Goal: Task Accomplishment & Management: Manage account settings

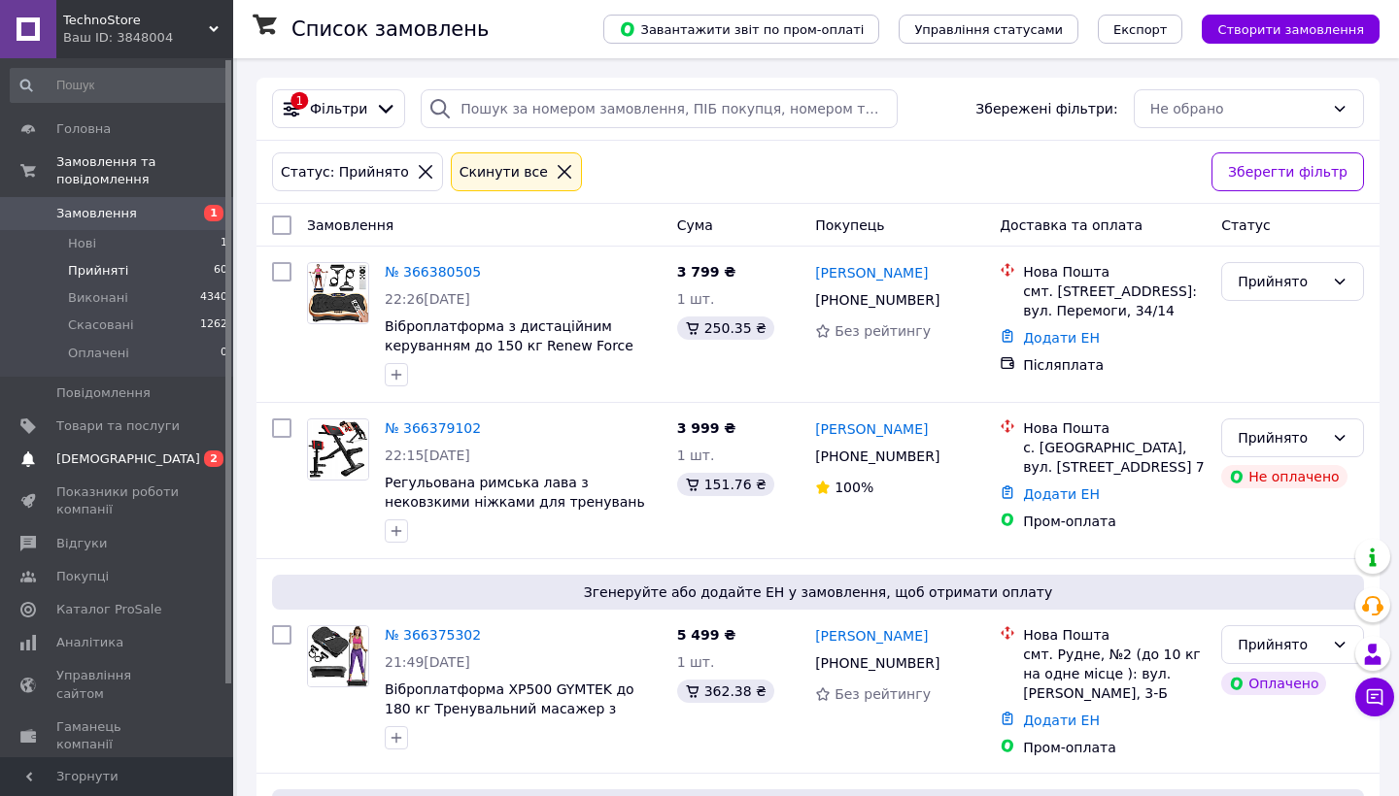
click at [125, 461] on span "[DEMOGRAPHIC_DATA]" at bounding box center [128, 459] width 144 height 17
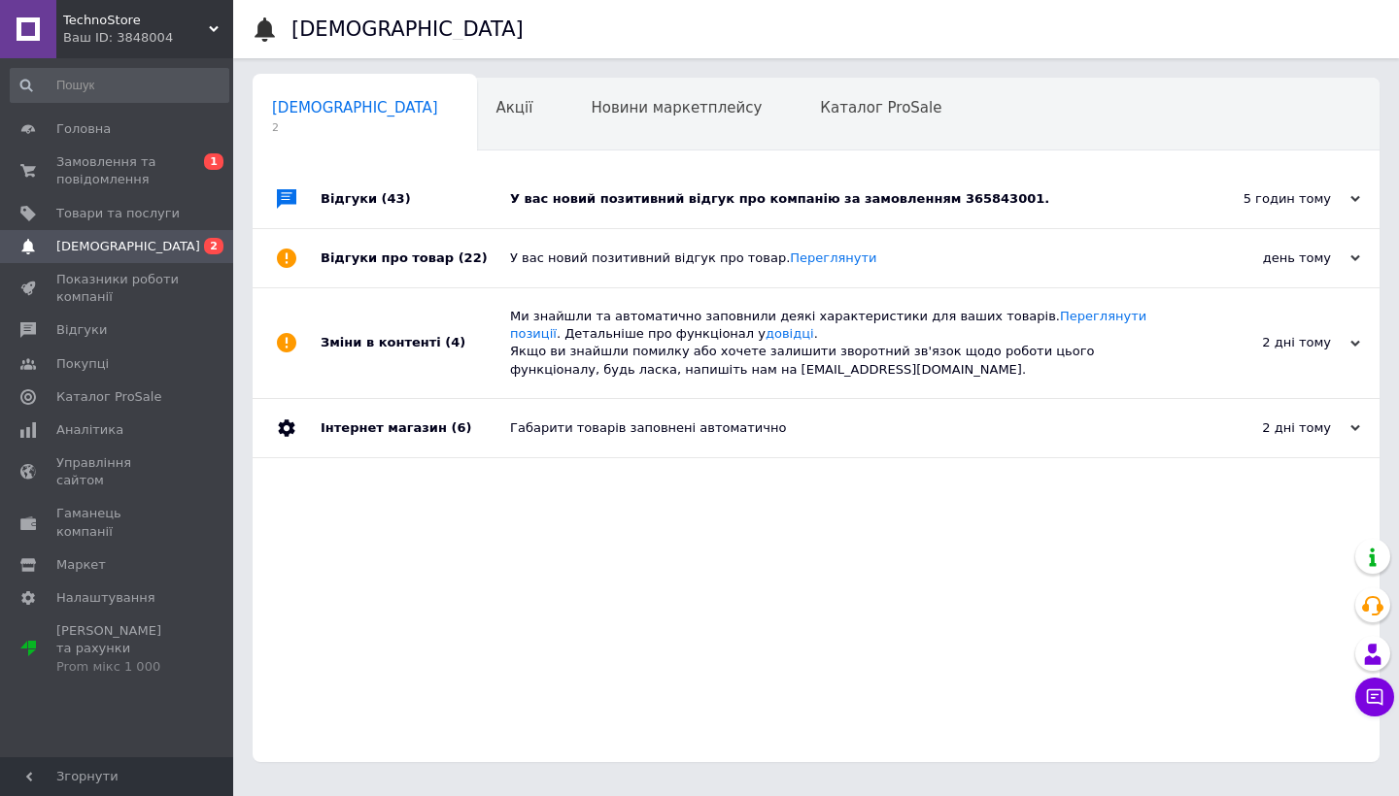
click at [593, 203] on div "У вас новий позитивний відгук про компанію за замовленням 365843001." at bounding box center [838, 198] width 656 height 17
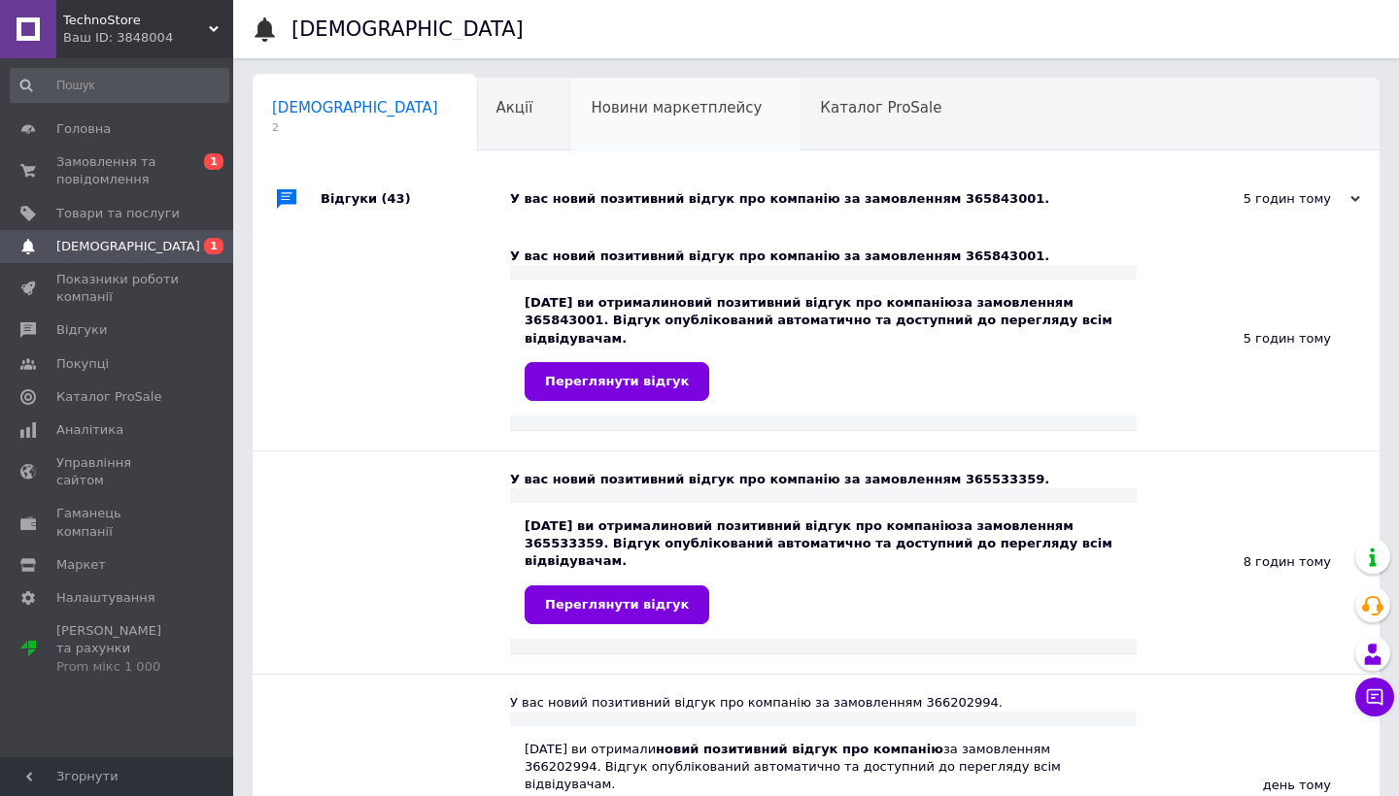
click at [594, 121] on div "Новини маркетплейсу 0" at bounding box center [685, 116] width 229 height 74
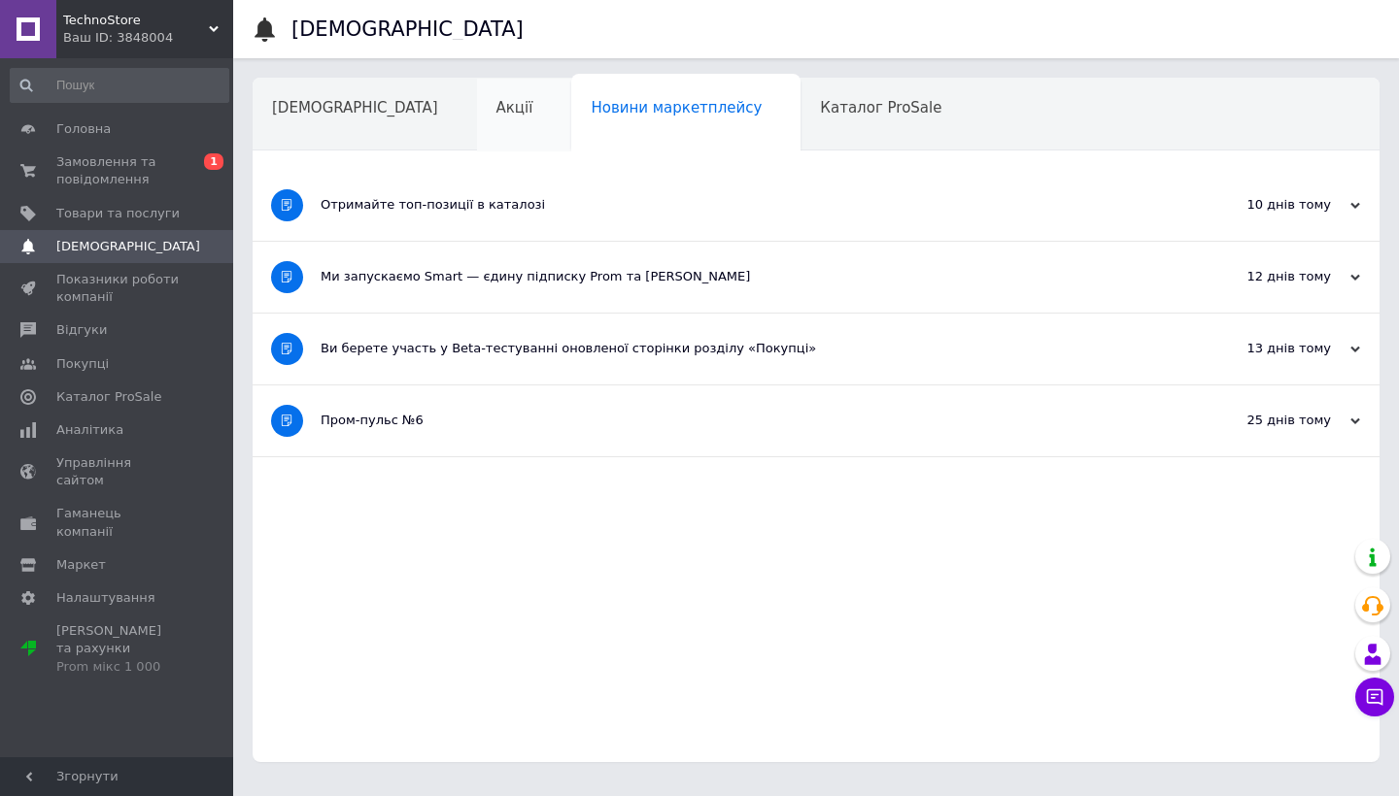
click at [477, 107] on div "Акції" at bounding box center [524, 116] width 95 height 74
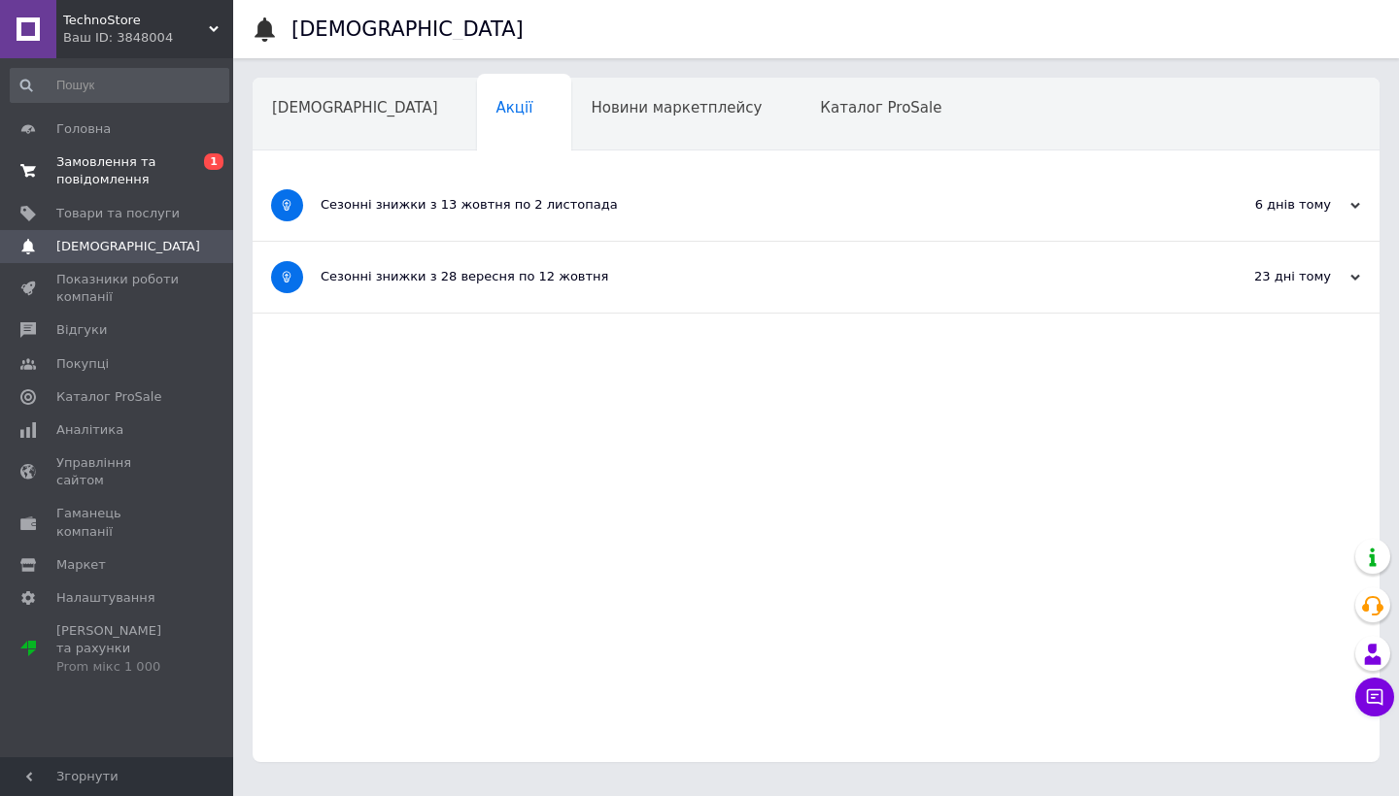
click at [178, 165] on span "Замовлення та повідомлення" at bounding box center [117, 170] width 123 height 35
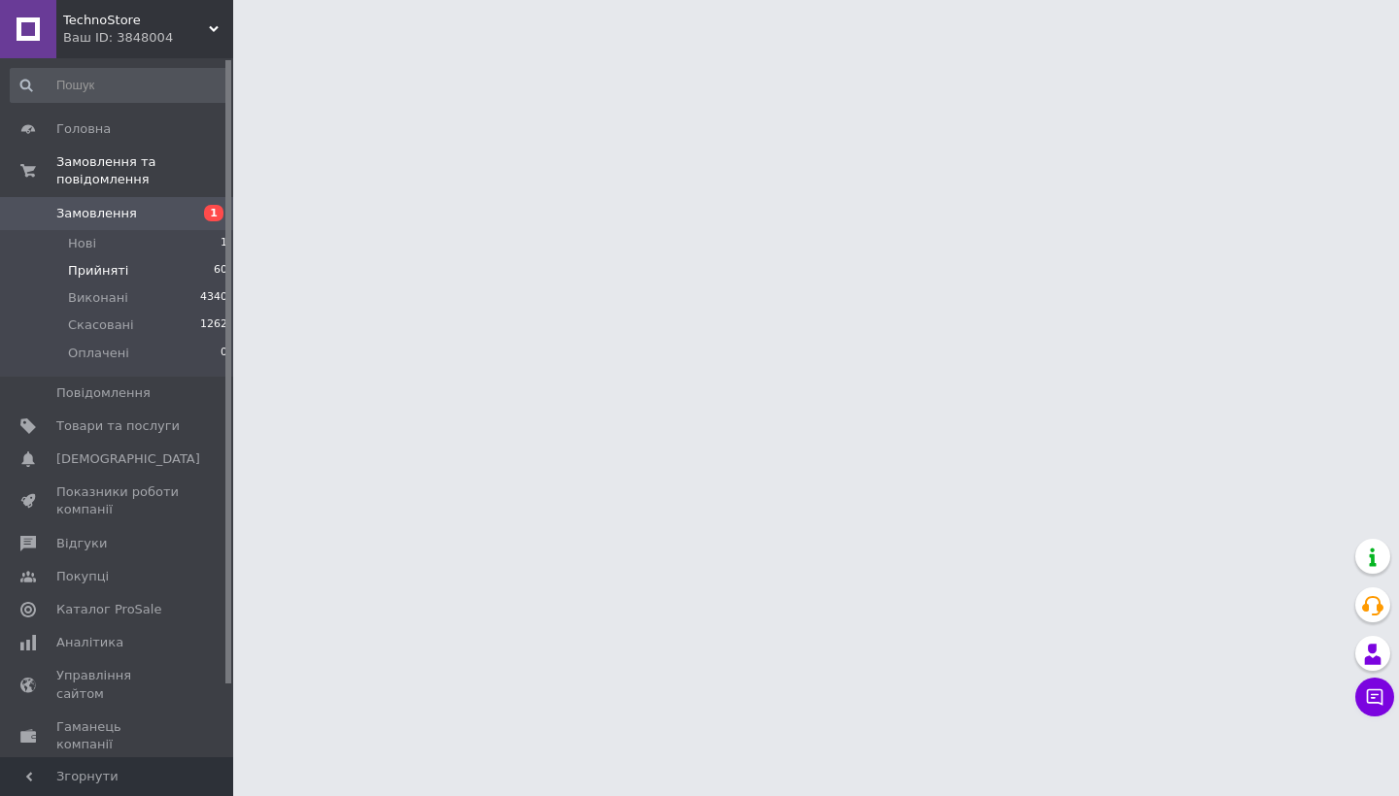
click at [148, 279] on li "Прийняті 60" at bounding box center [119, 270] width 239 height 27
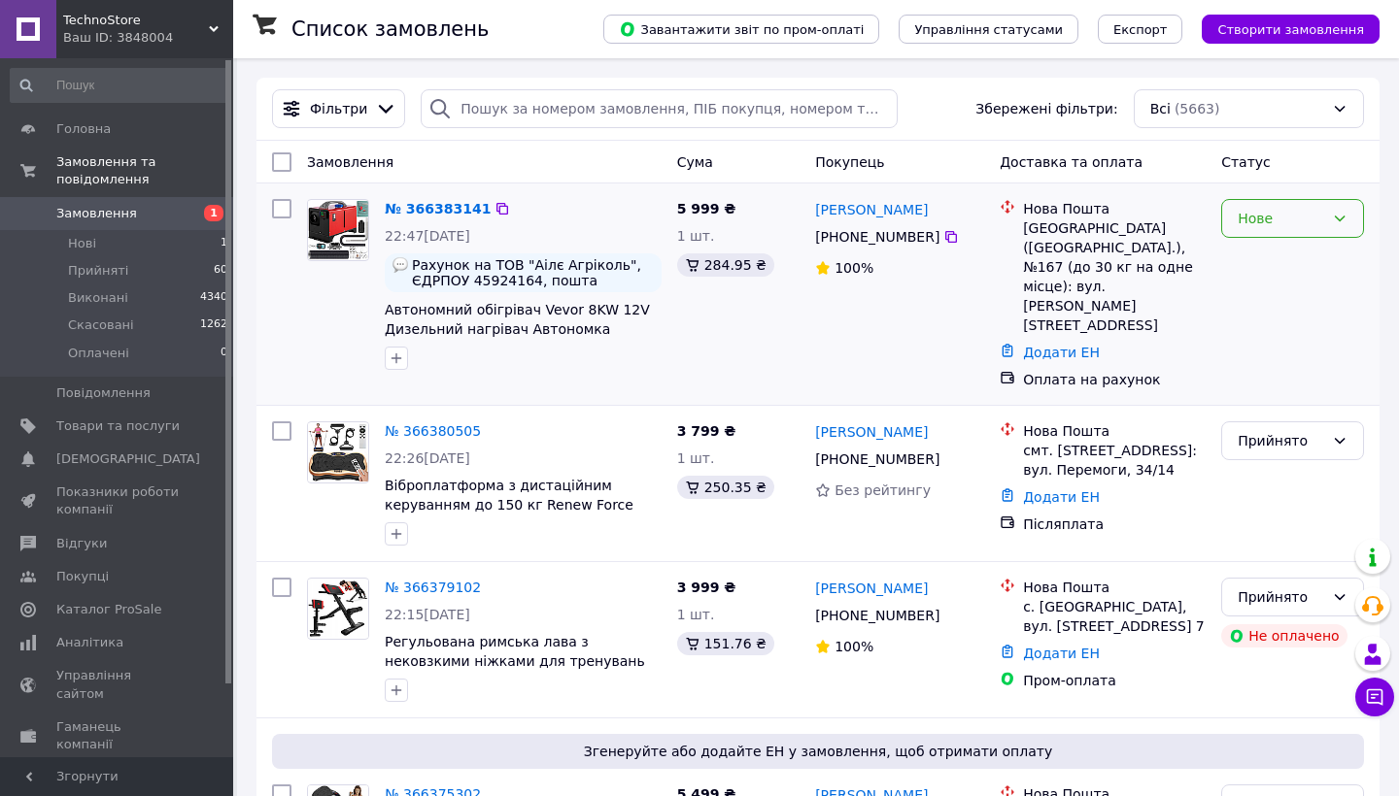
click at [1292, 220] on div "Нове" at bounding box center [1280, 218] width 86 height 21
click at [1274, 250] on li "Прийнято" at bounding box center [1292, 260] width 141 height 35
click at [153, 270] on li "Прийняті 60" at bounding box center [119, 270] width 239 height 27
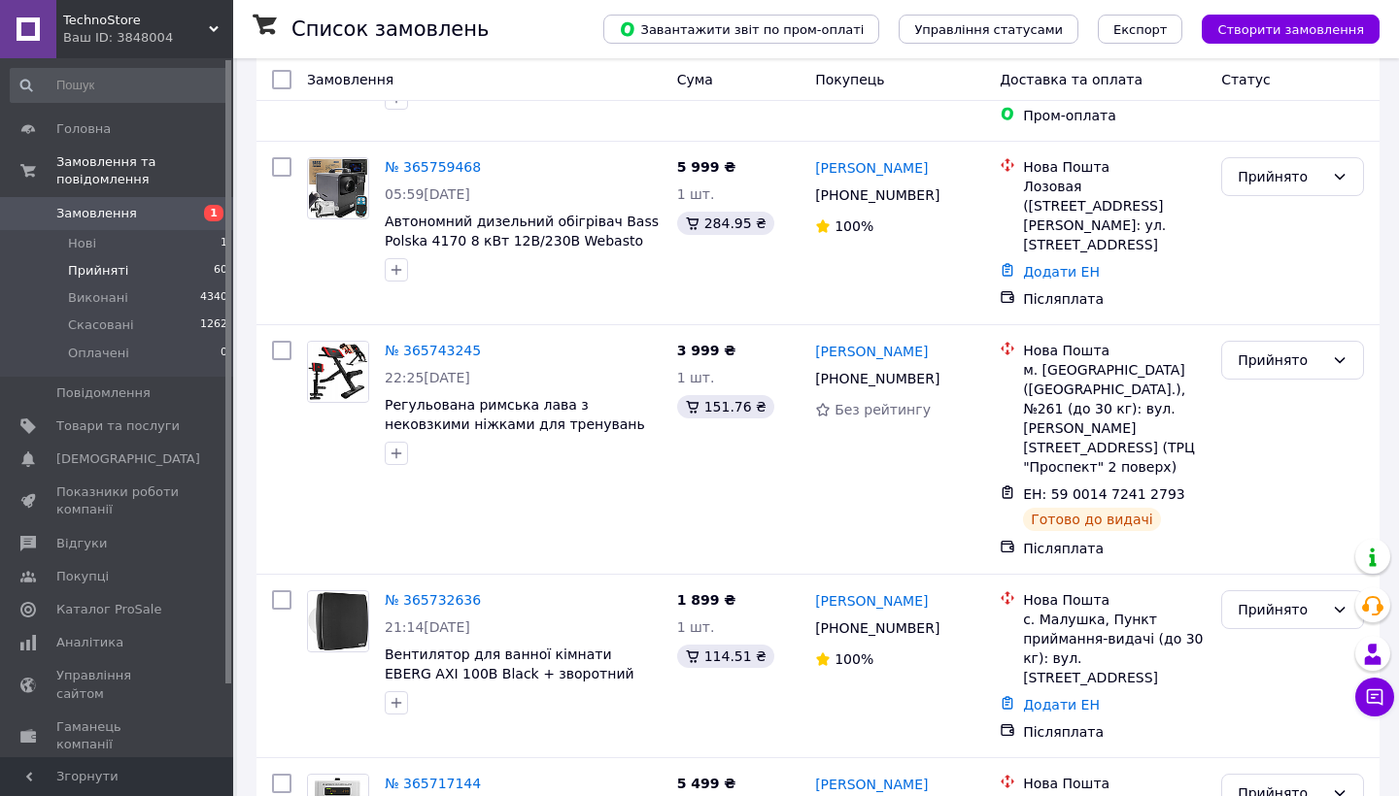
scroll to position [10139, 0]
click at [1280, 436] on li "Виконано" at bounding box center [1292, 441] width 141 height 35
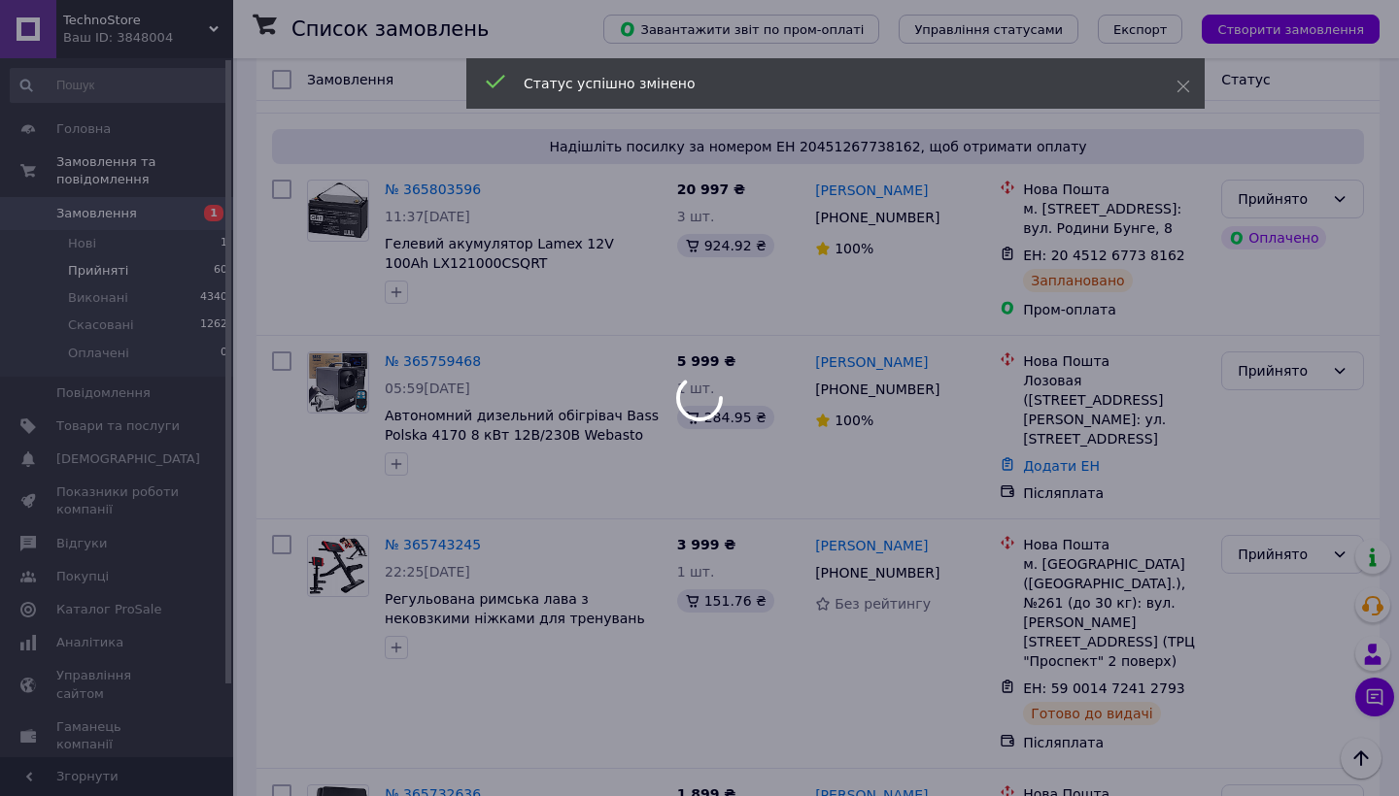
scroll to position [9947, 0]
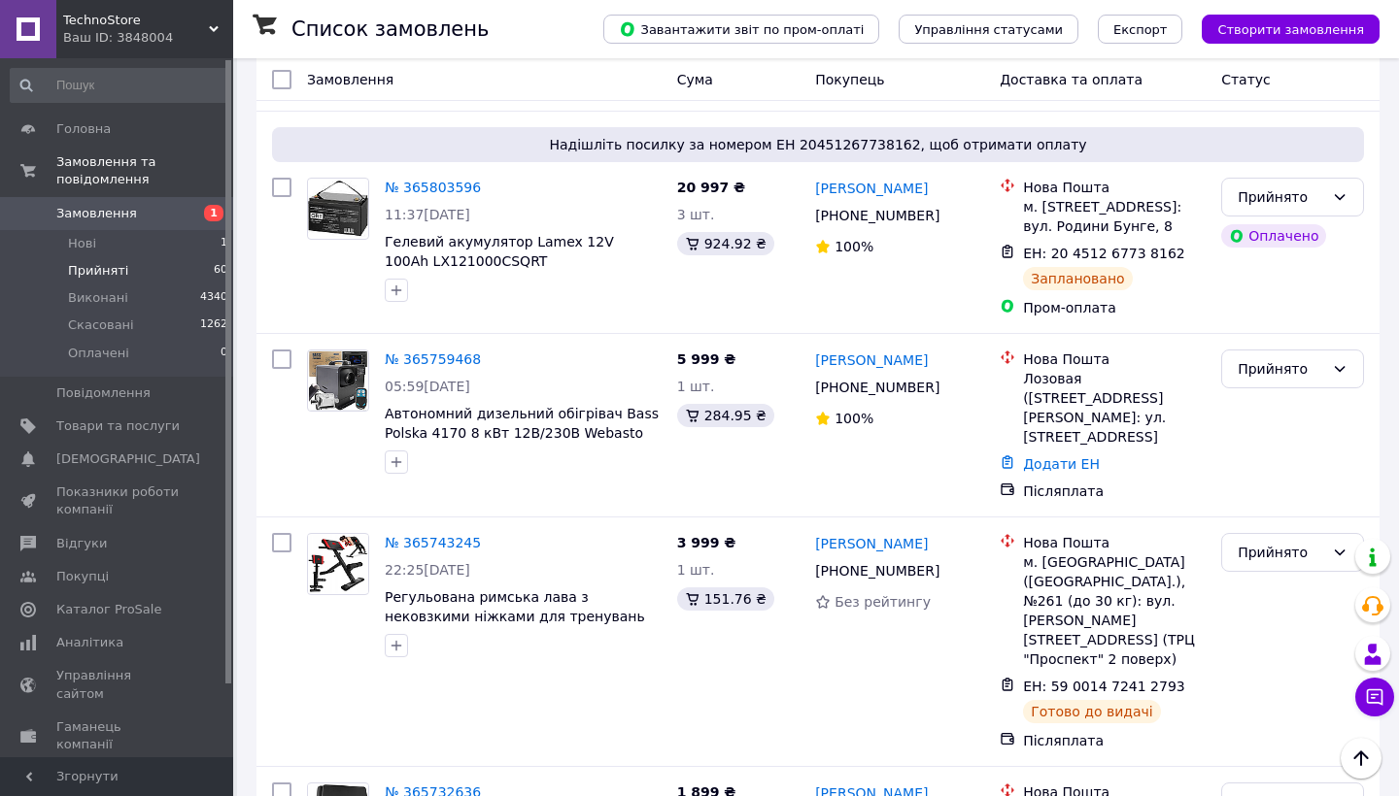
click at [1252, 364] on li "Виконано" at bounding box center [1292, 379] width 141 height 35
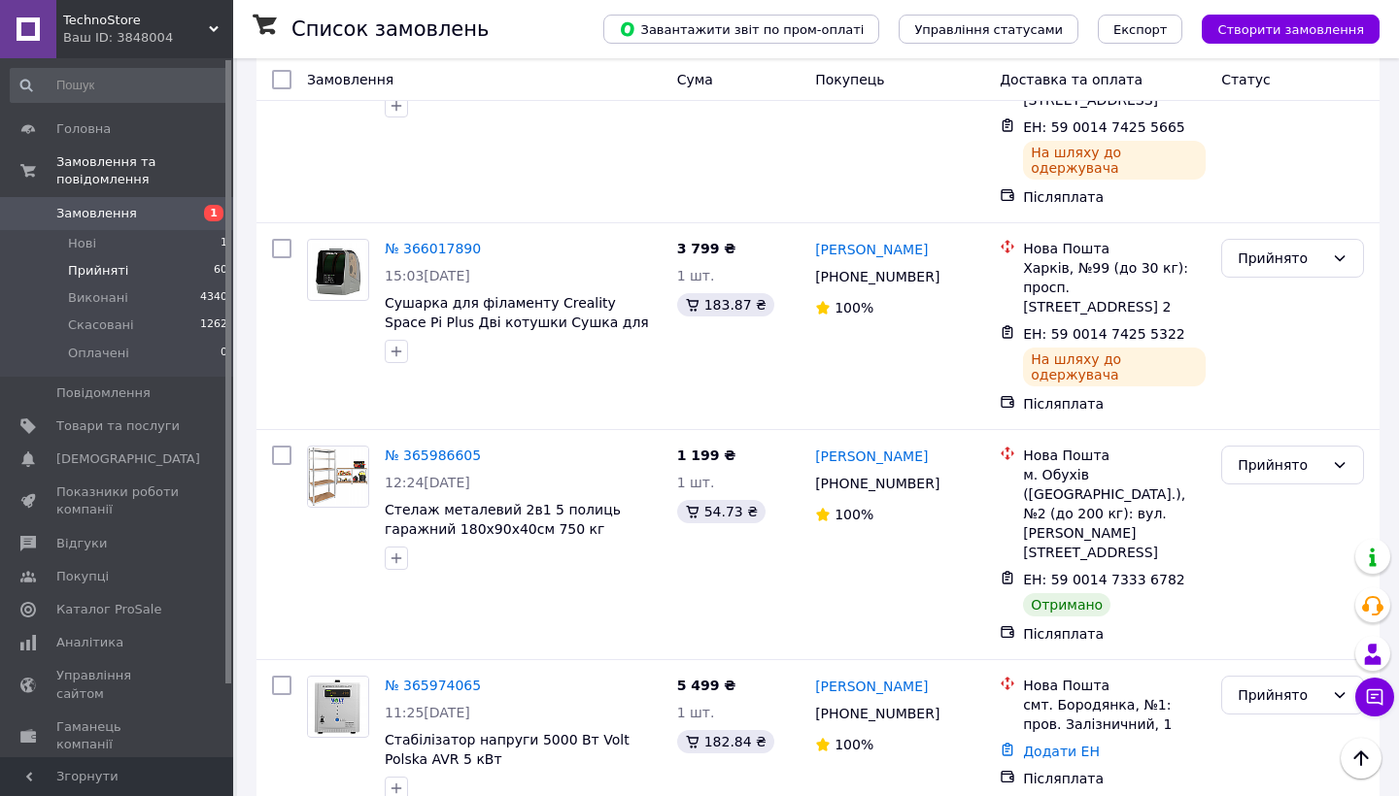
scroll to position [7880, 0]
click at [1264, 356] on div "[PERSON_NAME] Оплачено" at bounding box center [1292, 408] width 143 height 107
click at [1259, 369] on li "Виконано" at bounding box center [1292, 373] width 141 height 35
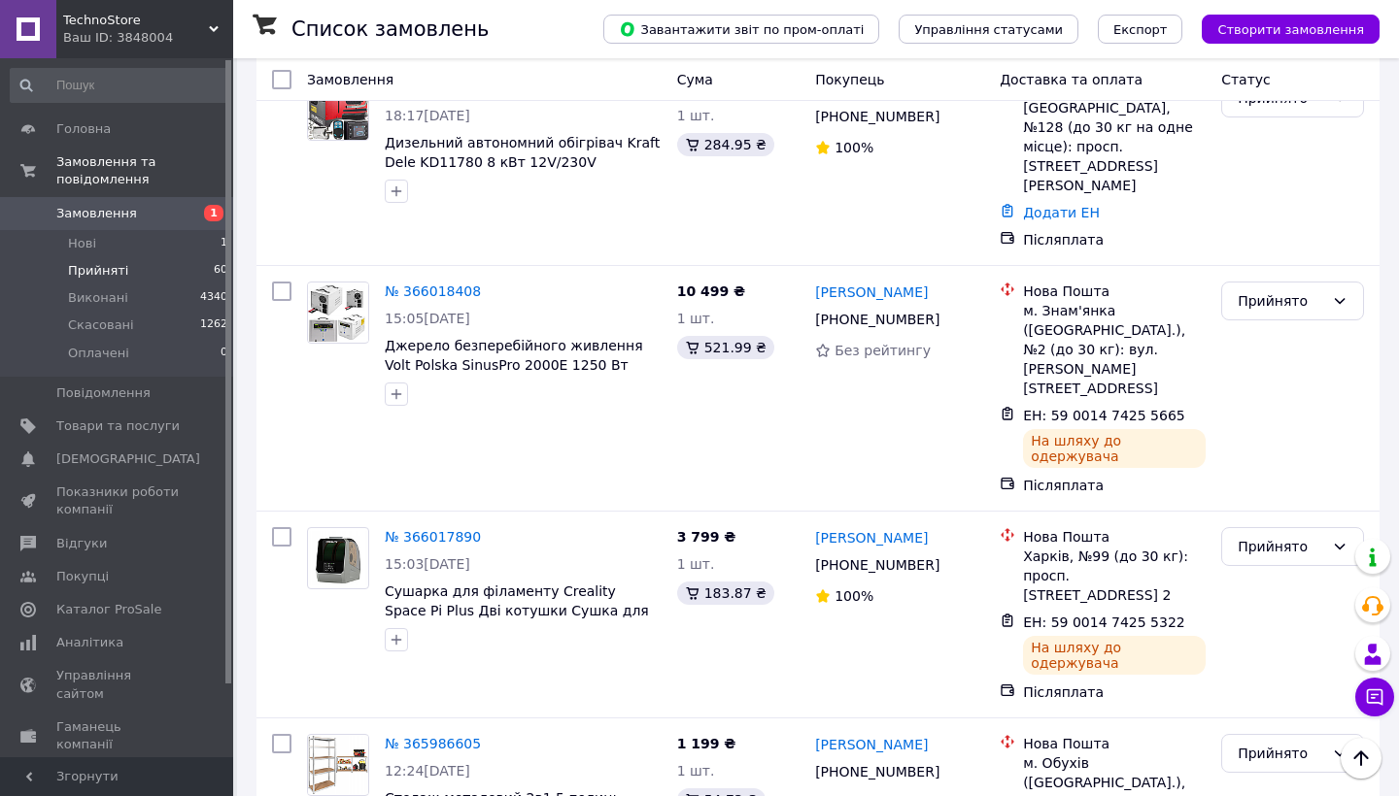
scroll to position [7817, 0]
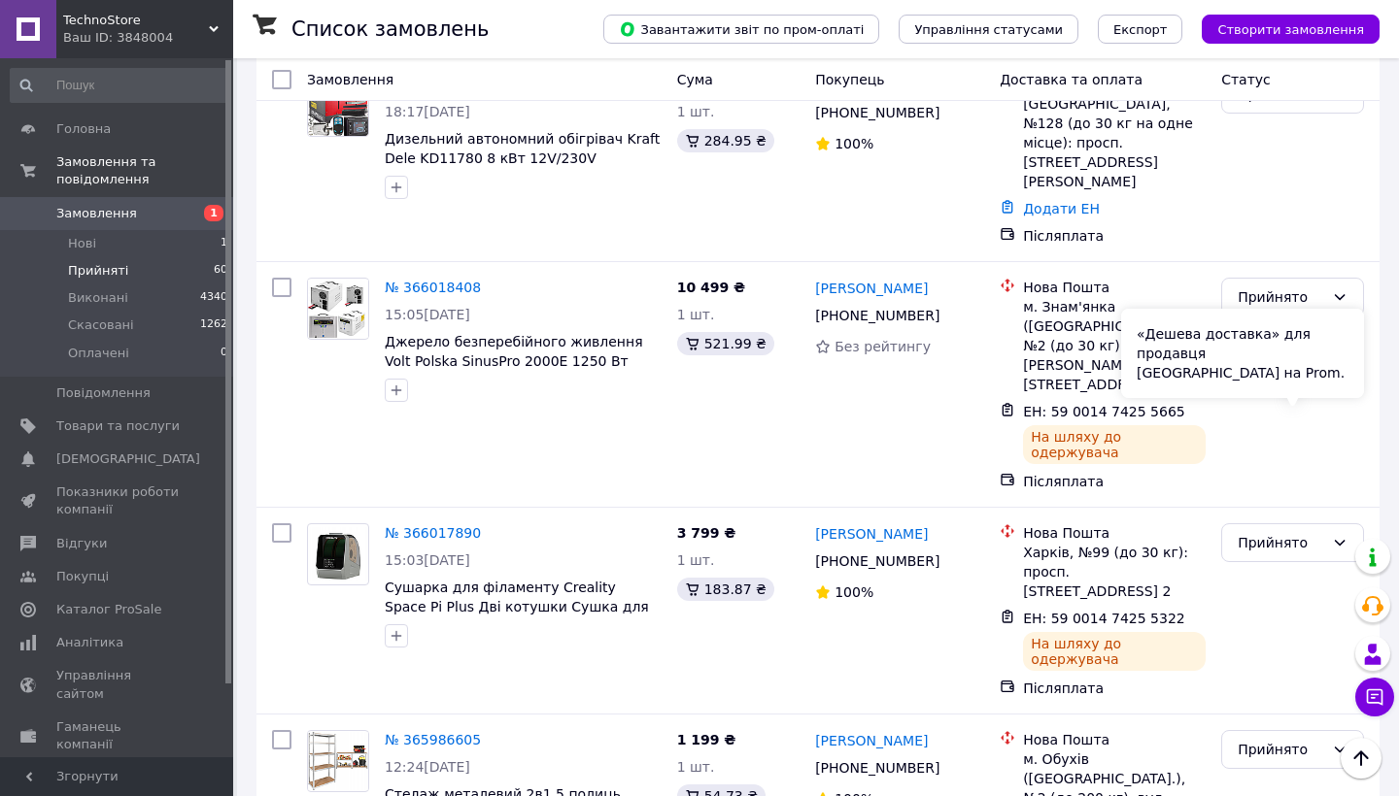
click at [1316, 381] on div "«Дешева доставка» для продавця [GEOGRAPHIC_DATA] на Prom." at bounding box center [1242, 353] width 243 height 89
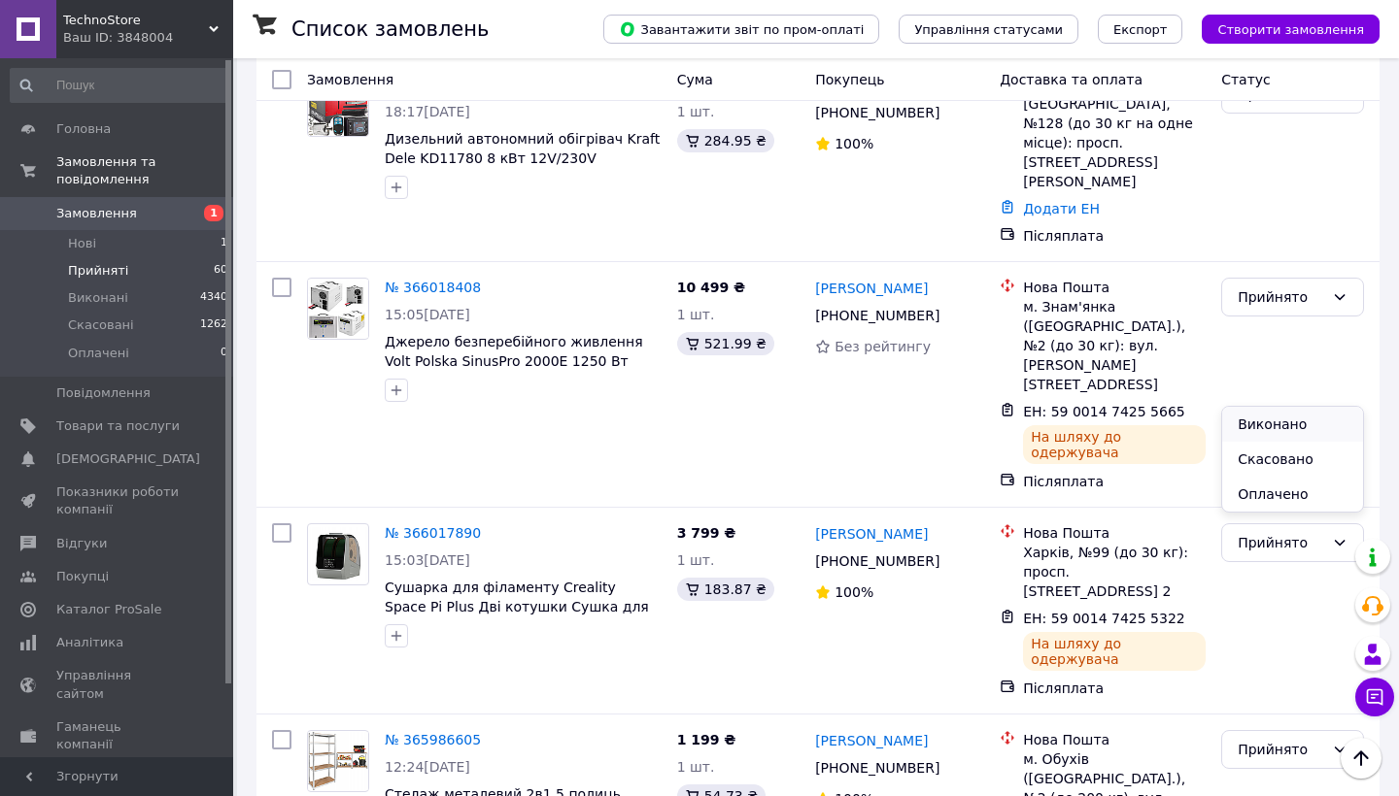
click at [1267, 427] on li "Виконано" at bounding box center [1292, 424] width 141 height 35
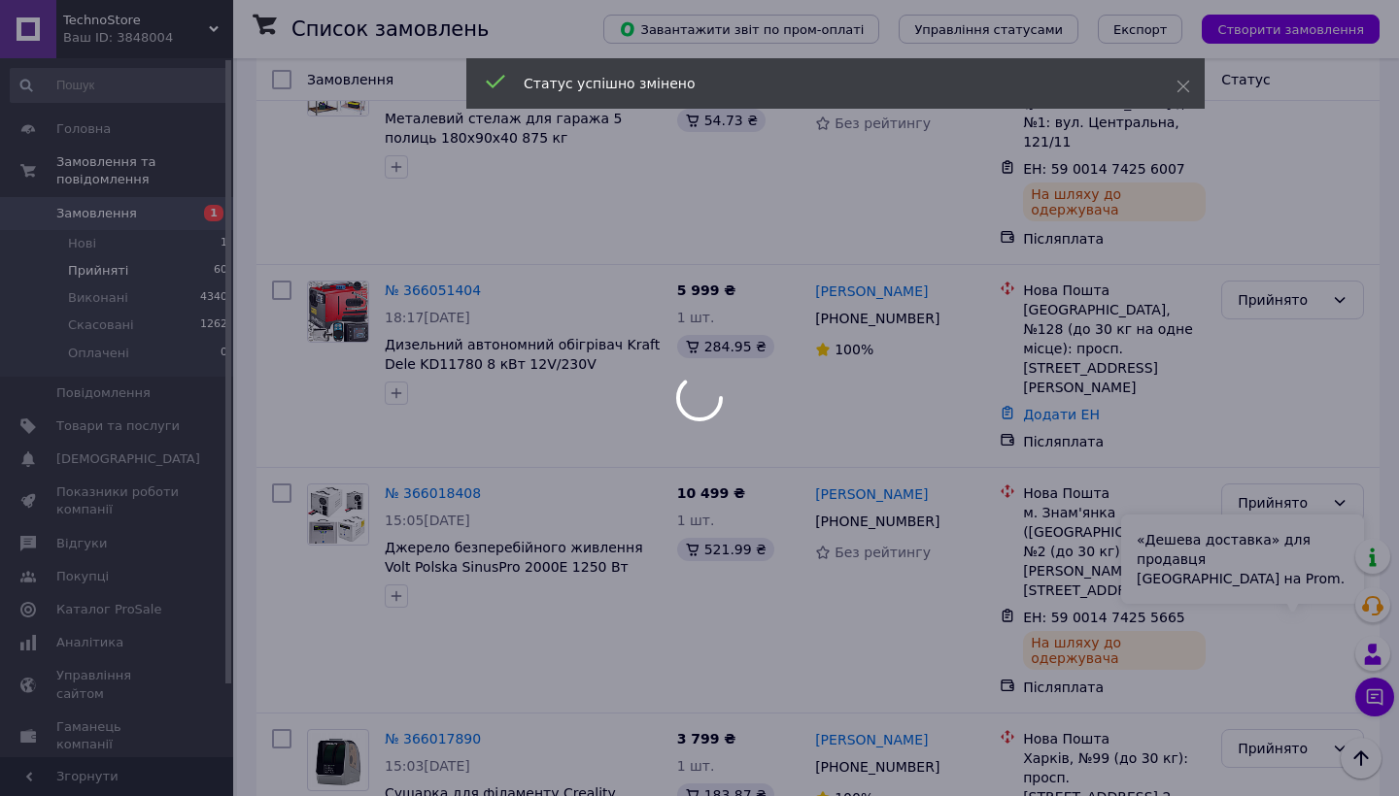
scroll to position [7609, 0]
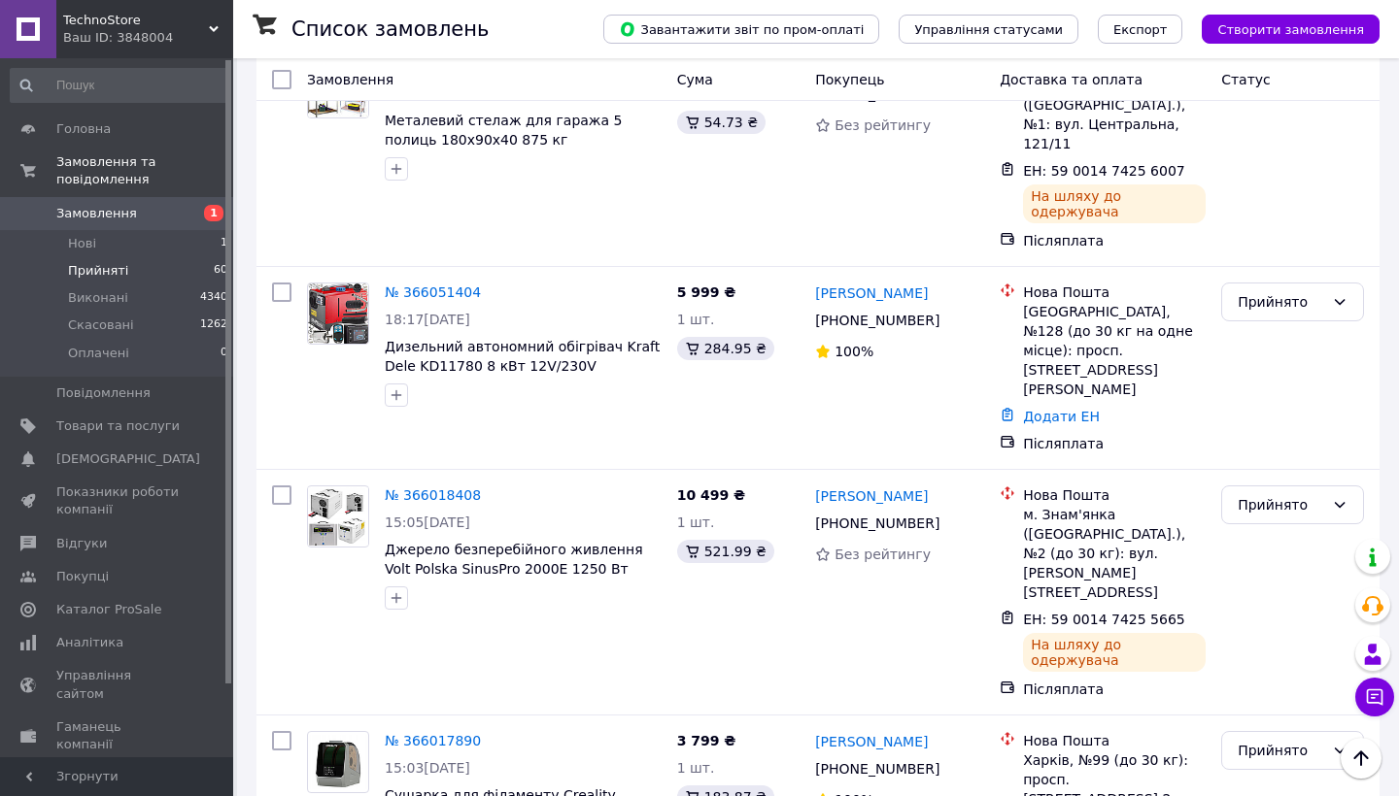
click at [1264, 278] on li "Виконано" at bounding box center [1292, 280] width 141 height 35
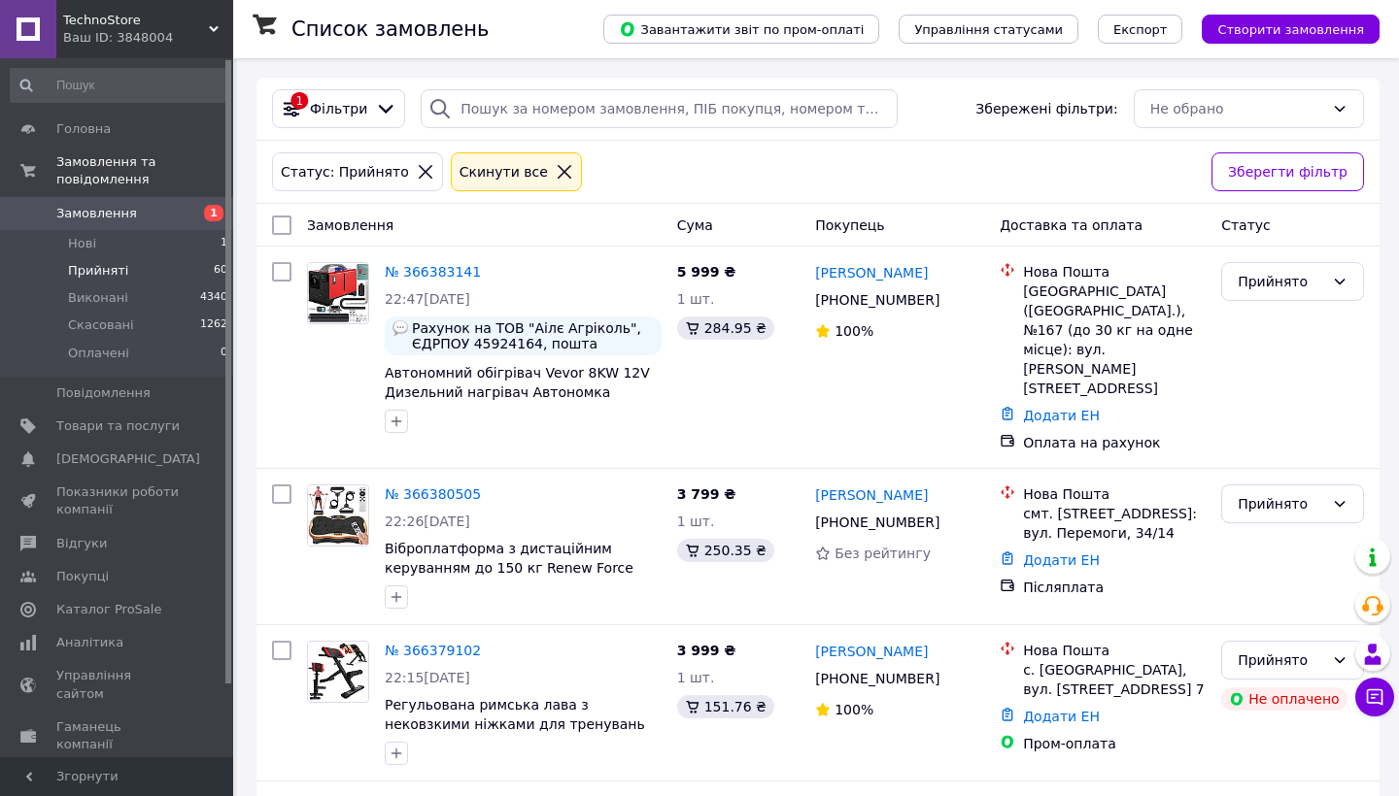
scroll to position [0, 0]
click at [157, 492] on span "Показники роботи компанії" at bounding box center [117, 501] width 123 height 35
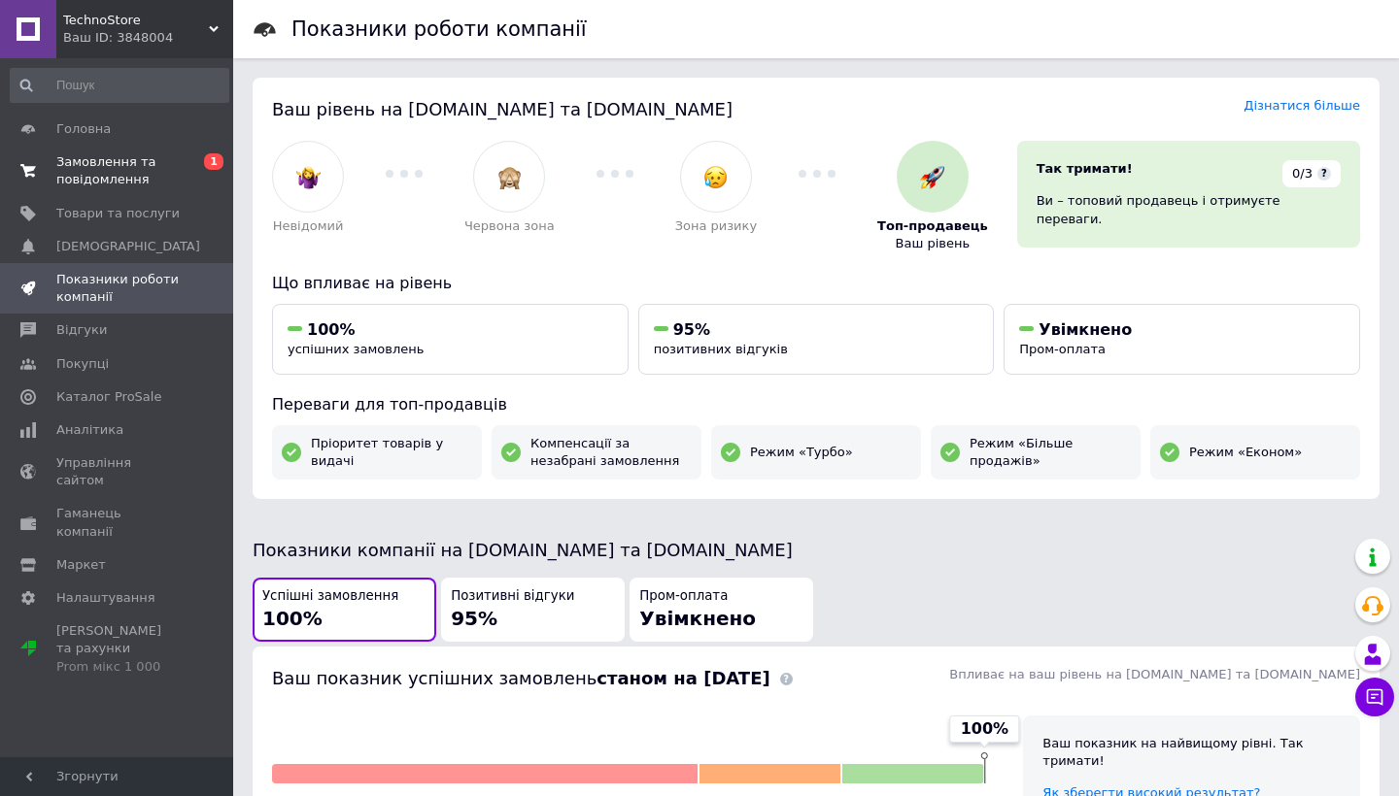
click at [101, 189] on link "Замовлення та повідомлення 0 1" at bounding box center [119, 171] width 239 height 51
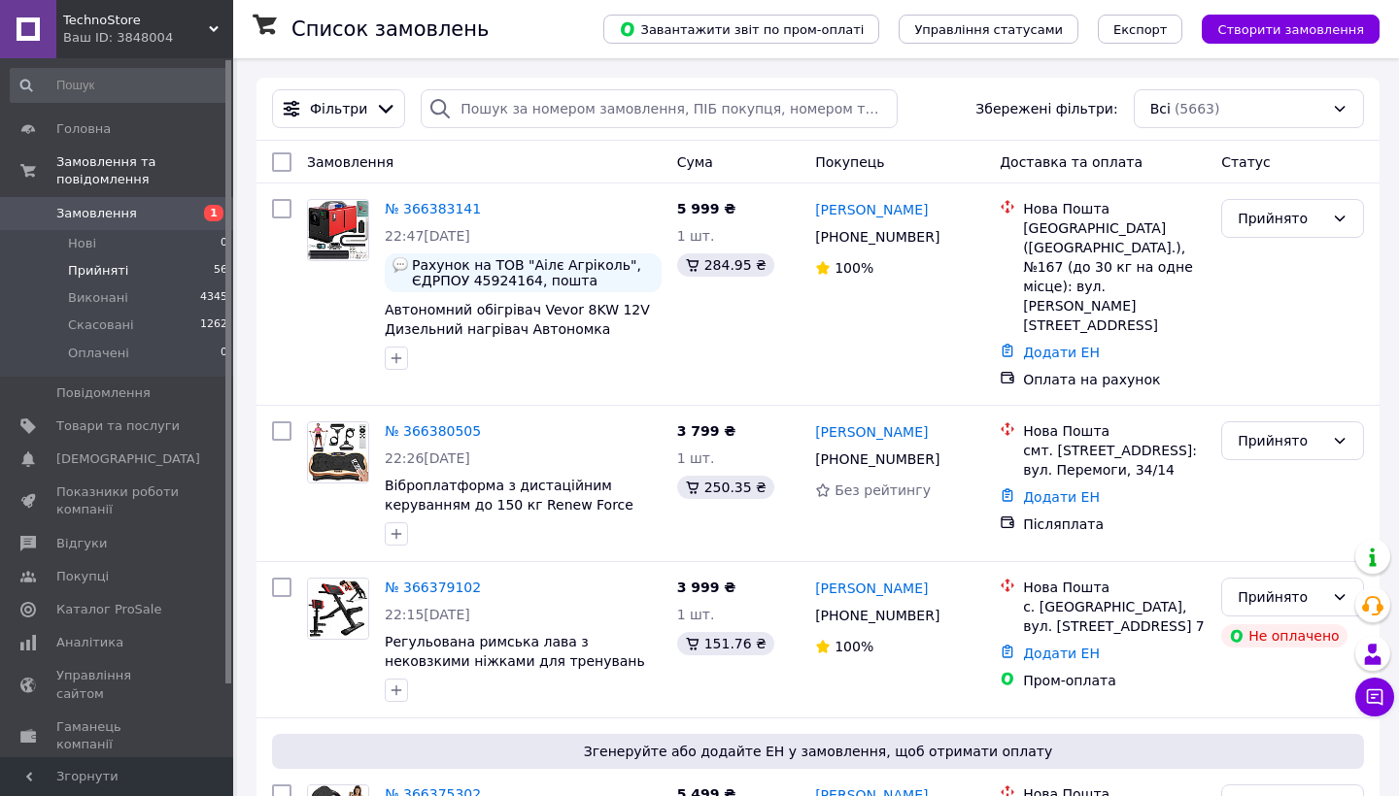
click at [190, 274] on li "Прийняті 56" at bounding box center [119, 270] width 239 height 27
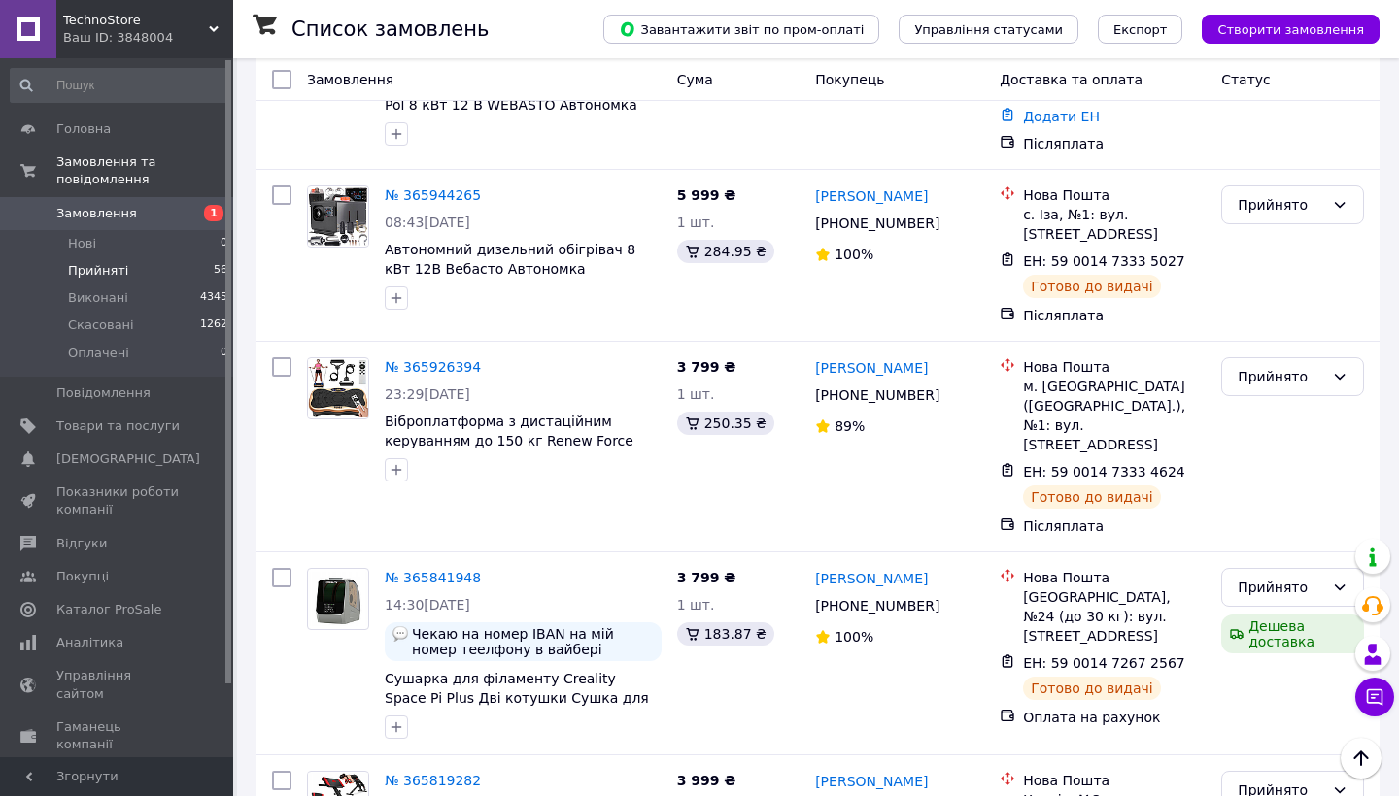
scroll to position [8674, 0]
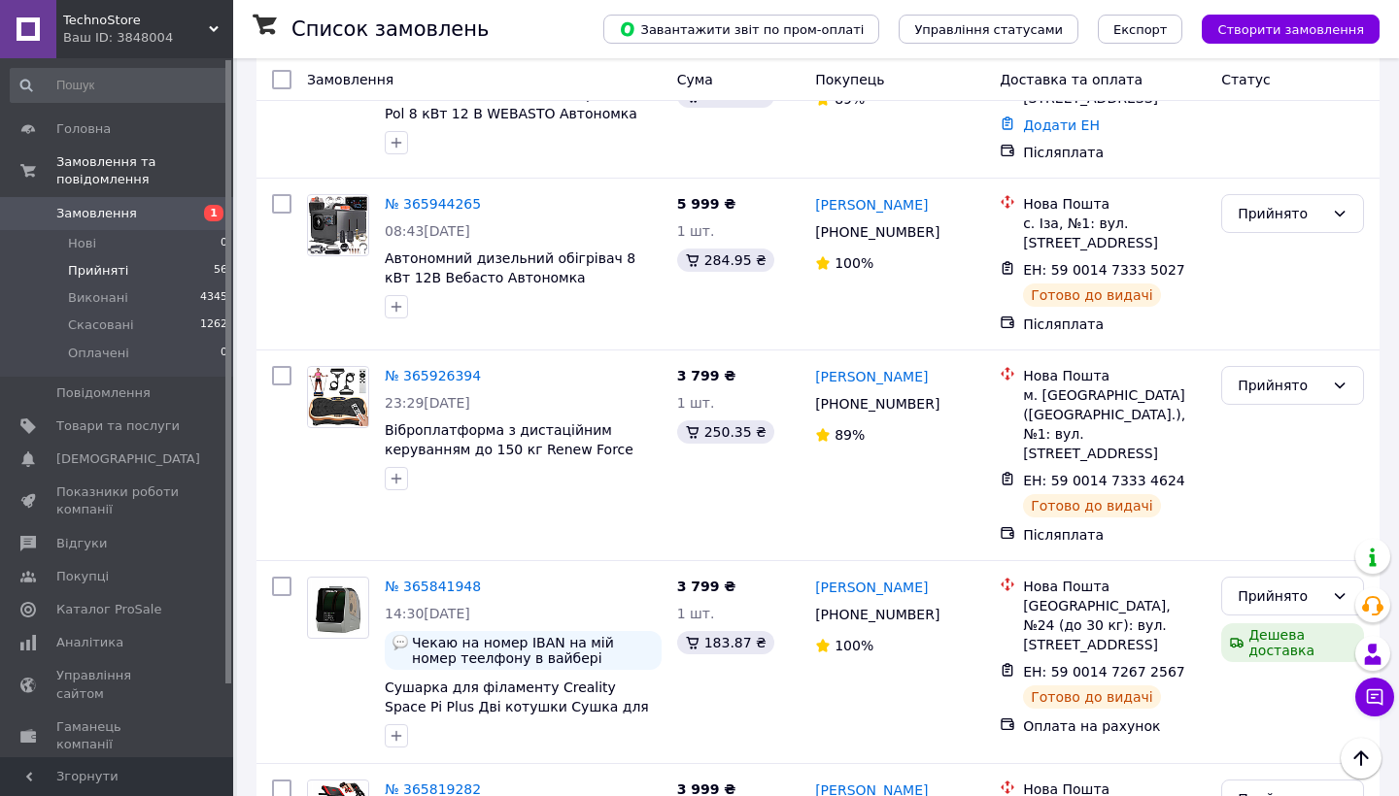
click at [105, 199] on link "Замовлення 1" at bounding box center [119, 213] width 239 height 33
